Goal: Task Accomplishment & Management: Use online tool/utility

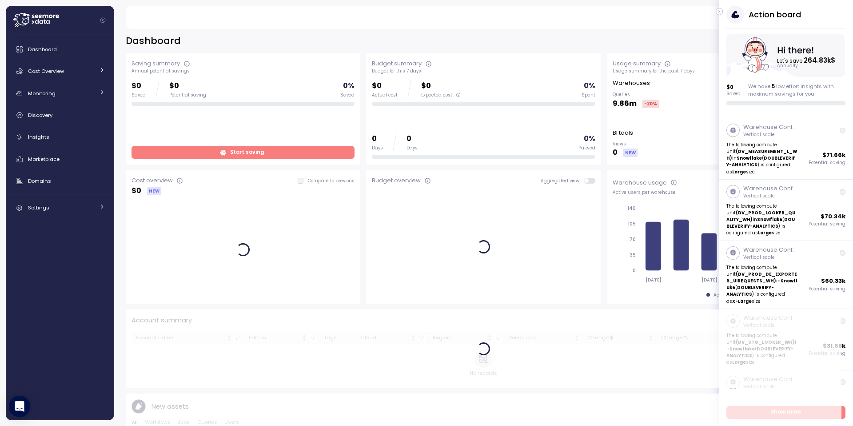
click at [721, 12] on icon "button" at bounding box center [719, 11] width 4 height 11
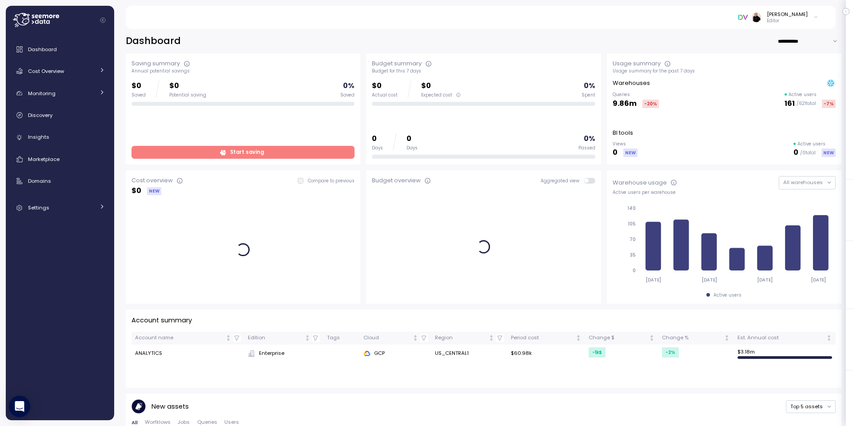
click at [812, 17] on div "Ariel Utnik Editor" at bounding box center [778, 17] width 80 height 13
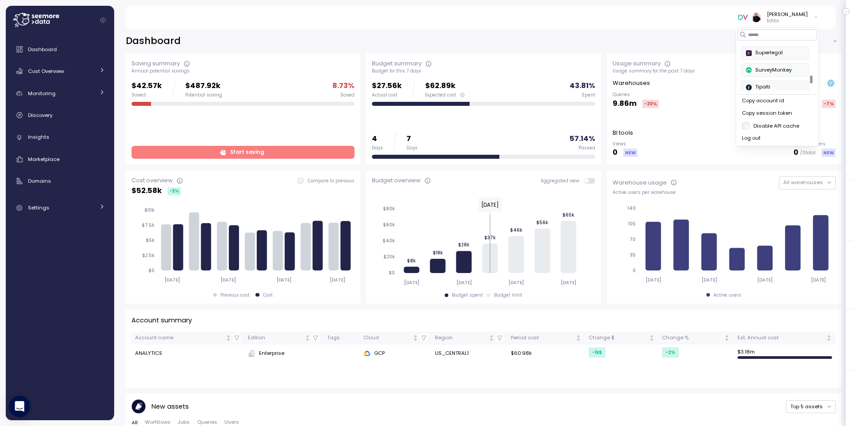
scroll to position [305, 0]
click at [778, 72] on div "SurveyMonkey" at bounding box center [775, 72] width 58 height 8
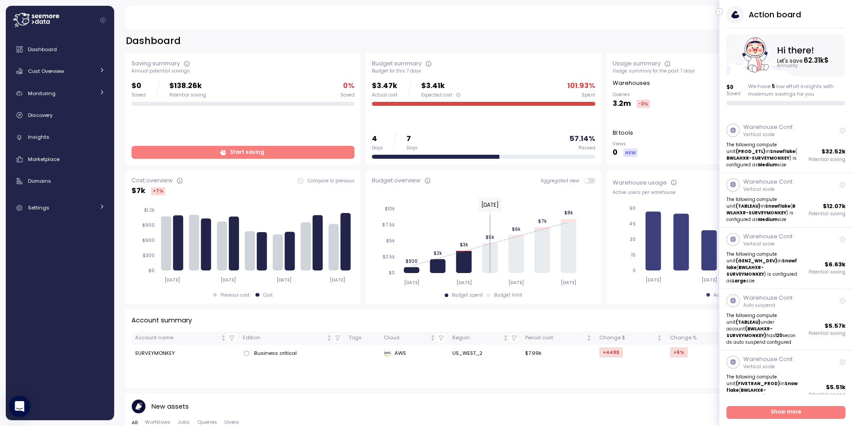
drag, startPoint x: 720, startPoint y: 12, endPoint x: 717, endPoint y: 18, distance: 7.2
click at [720, 12] on icon "button" at bounding box center [719, 11] width 4 height 11
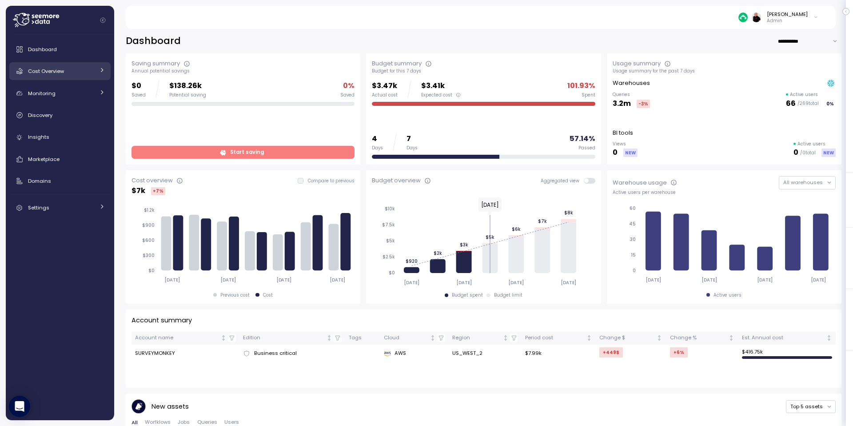
click at [50, 70] on span "Cost Overview" at bounding box center [46, 71] width 36 height 7
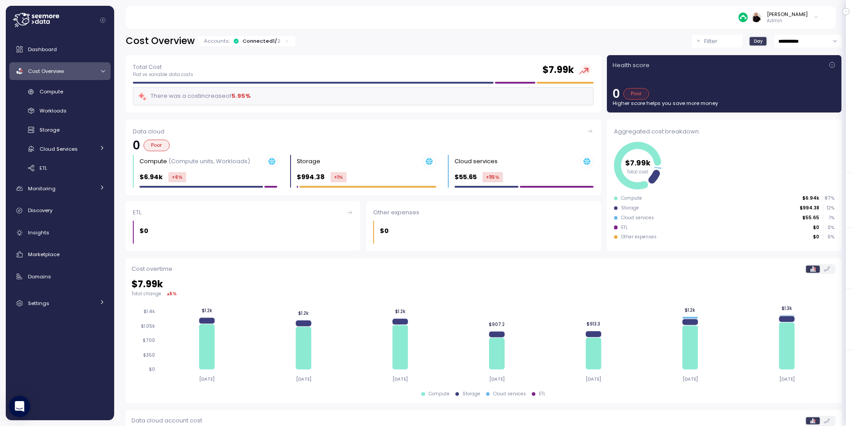
click at [255, 40] on div "Connected 1 / 2" at bounding box center [262, 40] width 38 height 7
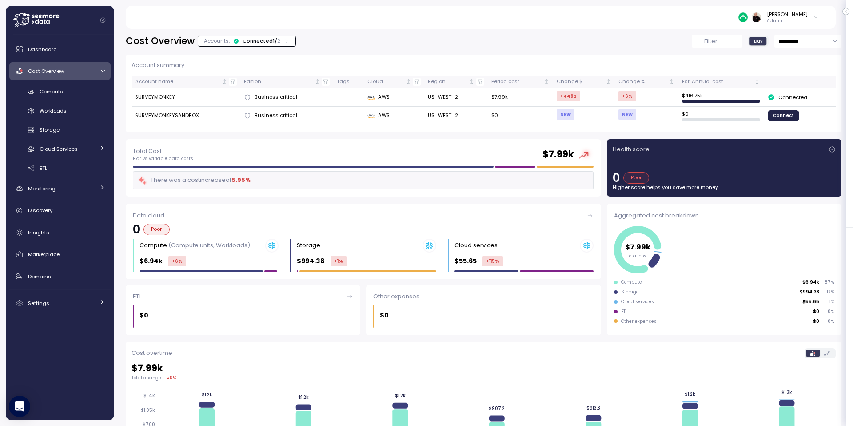
click at [790, 39] on input "**********" at bounding box center [807, 41] width 67 height 13
click at [790, 105] on span "Last 30 days" at bounding box center [794, 108] width 33 height 8
type input "**********"
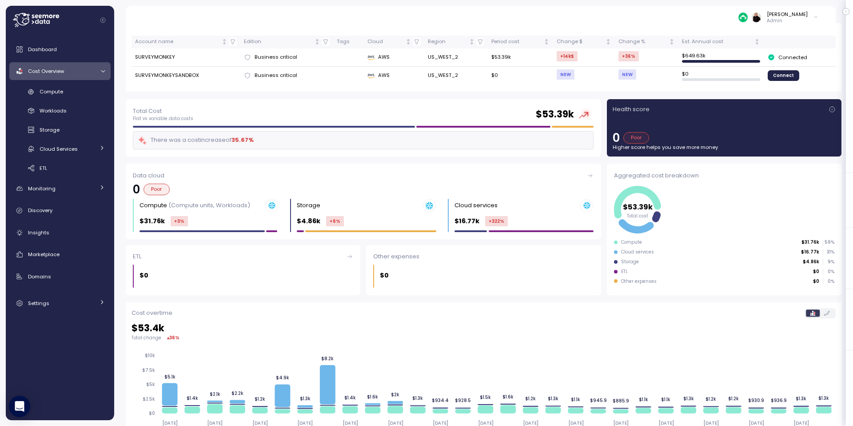
scroll to position [39, 0]
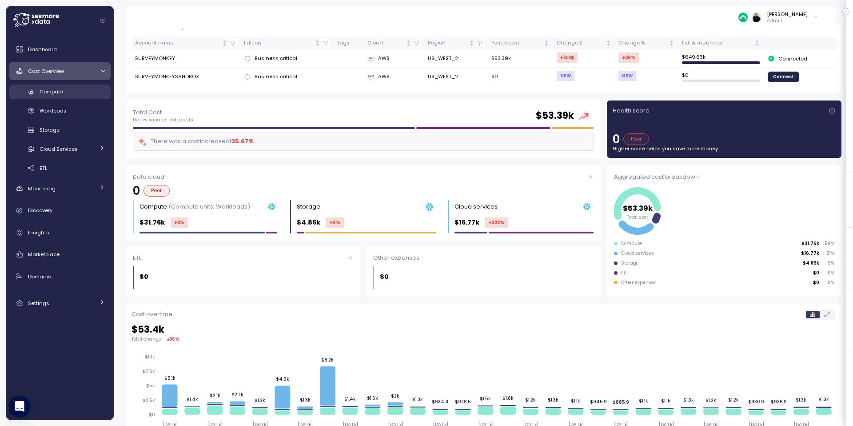
click at [63, 92] on span "Compute" at bounding box center [52, 91] width 24 height 7
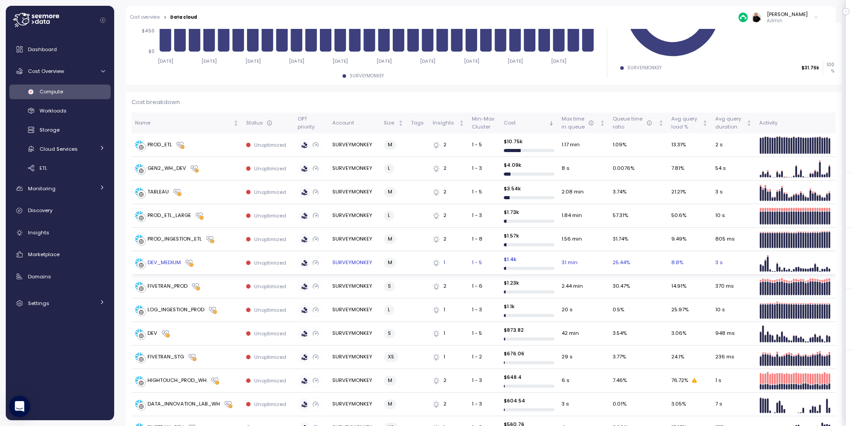
scroll to position [213, 0]
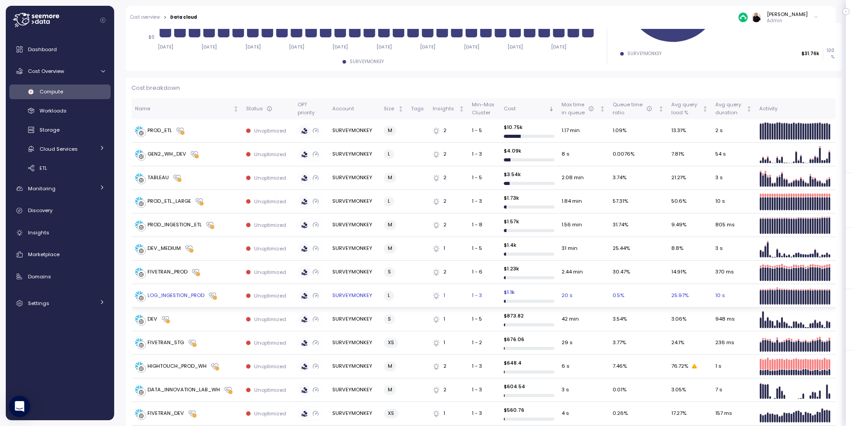
click at [183, 294] on div "LOG_INGESTION_PROD" at bounding box center [175, 295] width 57 height 8
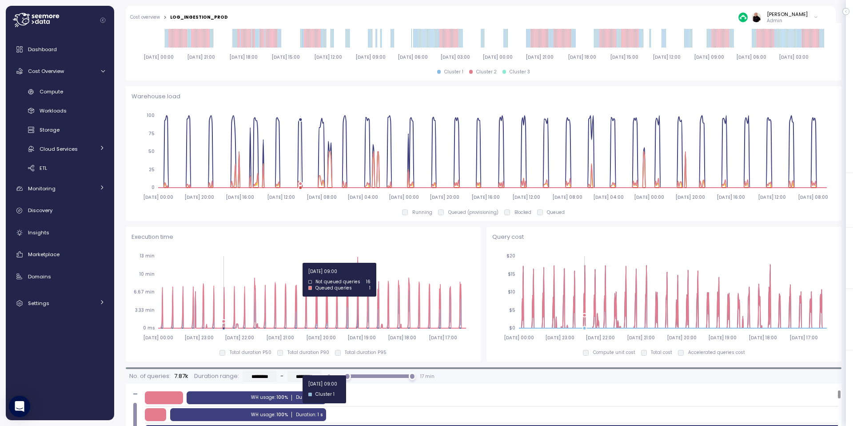
scroll to position [9, 0]
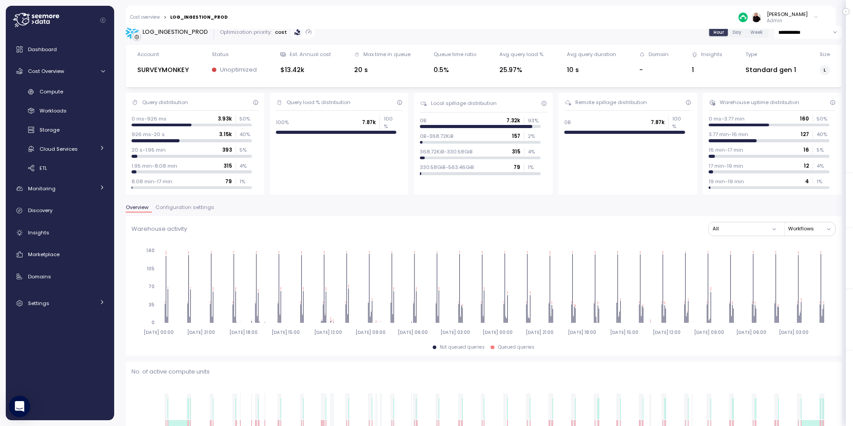
click at [190, 205] on span "Configuration settings" at bounding box center [184, 207] width 59 height 5
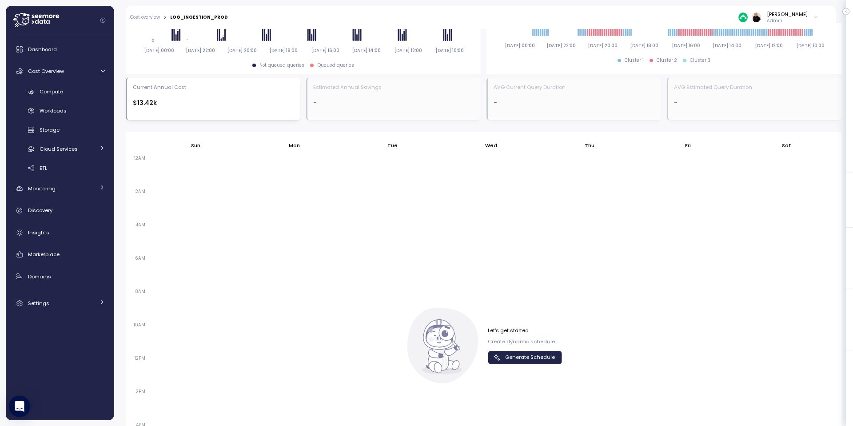
scroll to position [442, 0]
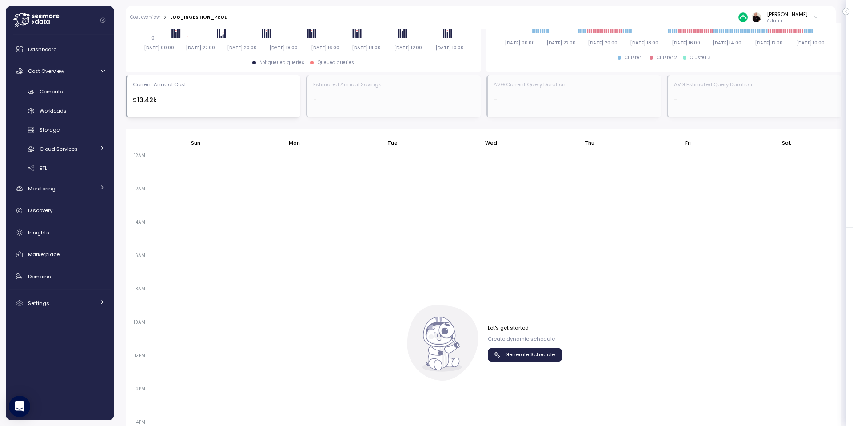
drag, startPoint x: 530, startPoint y: 355, endPoint x: 576, endPoint y: 340, distance: 47.9
click at [530, 355] on span "Generate Schedule" at bounding box center [530, 354] width 50 height 12
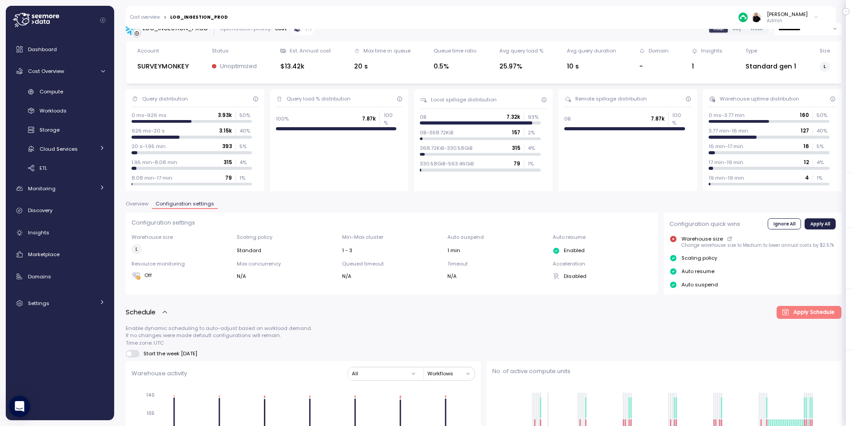
scroll to position [0, 0]
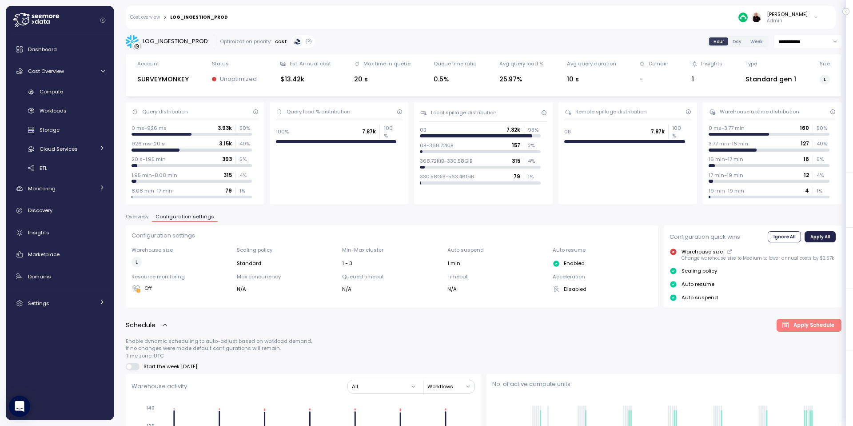
click at [694, 78] on div "1" at bounding box center [707, 79] width 31 height 10
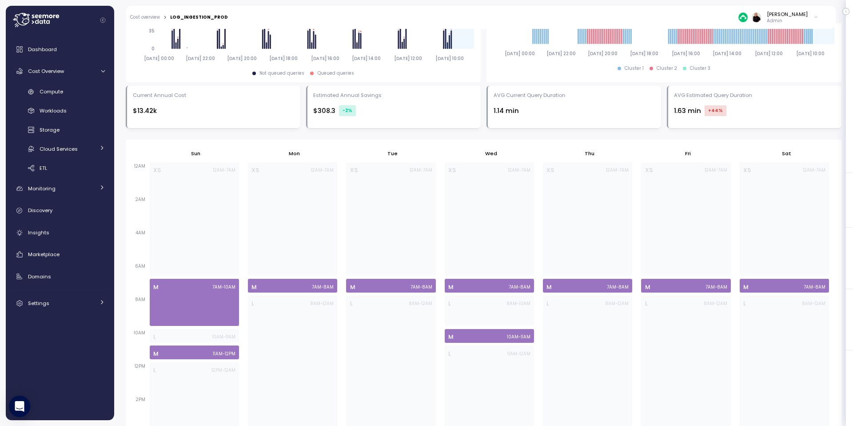
scroll to position [351, 0]
